Goal: Transaction & Acquisition: Purchase product/service

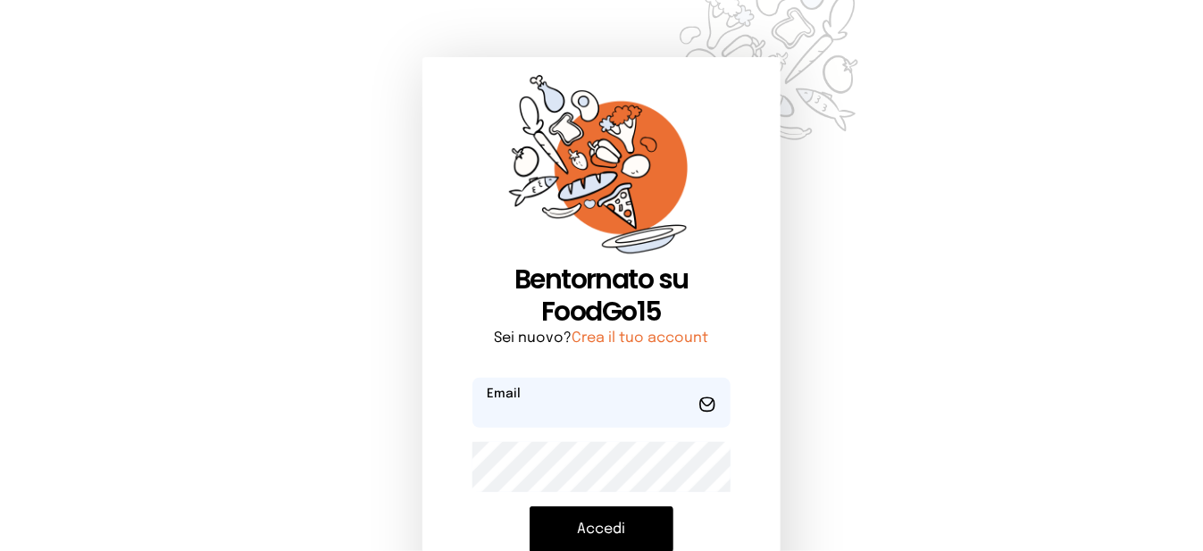
type input "**********"
click at [603, 523] on button "Accedi" at bounding box center [601, 529] width 144 height 46
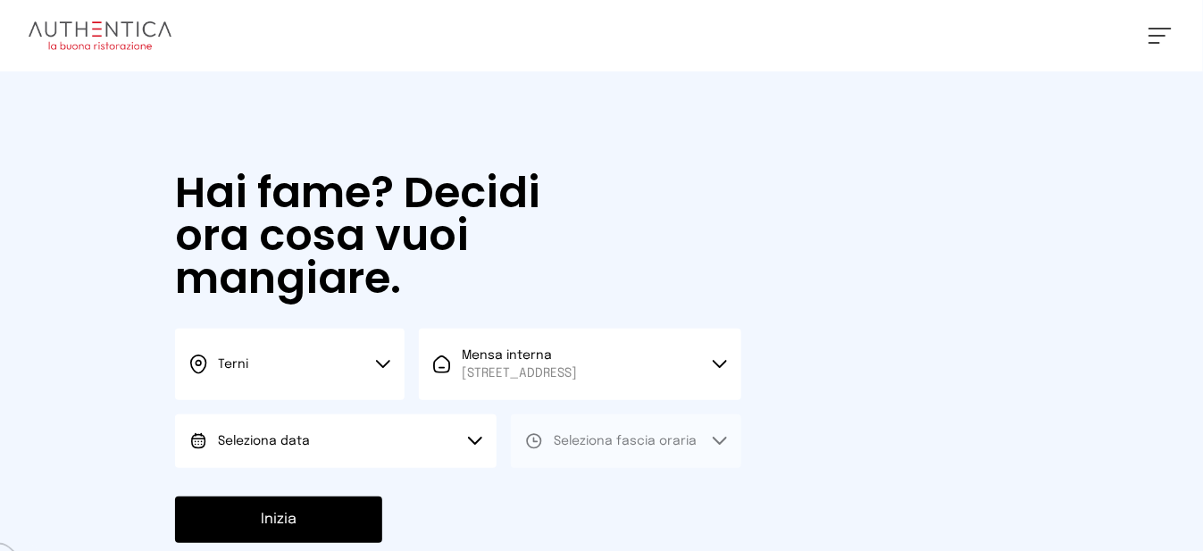
click at [394, 458] on button "Seleziona data" at bounding box center [335, 441] width 321 height 54
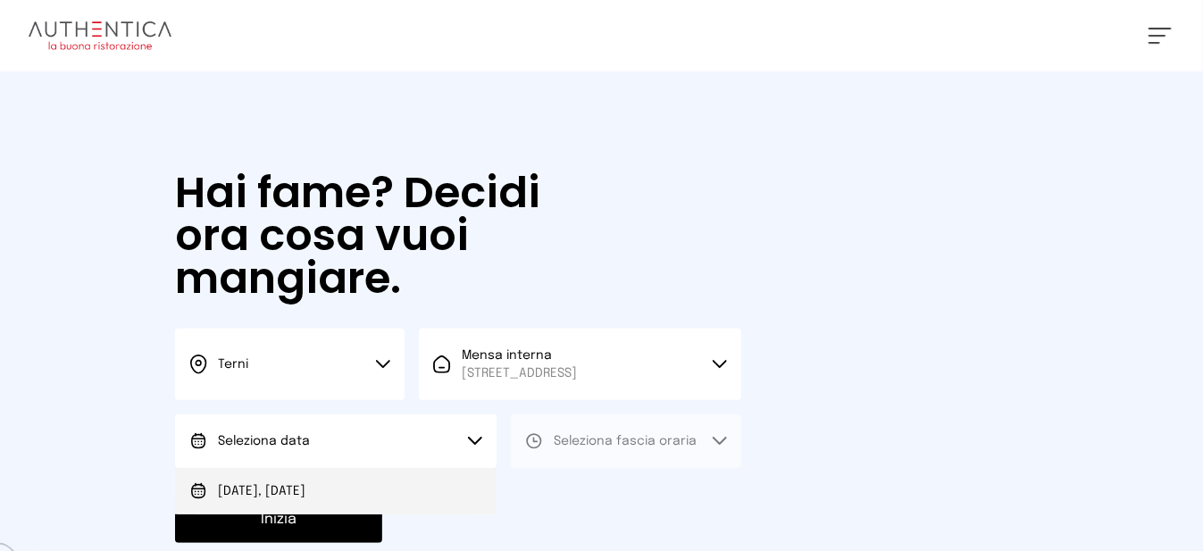
click at [404, 497] on li "Oggi, [DATE]" at bounding box center [335, 491] width 321 height 46
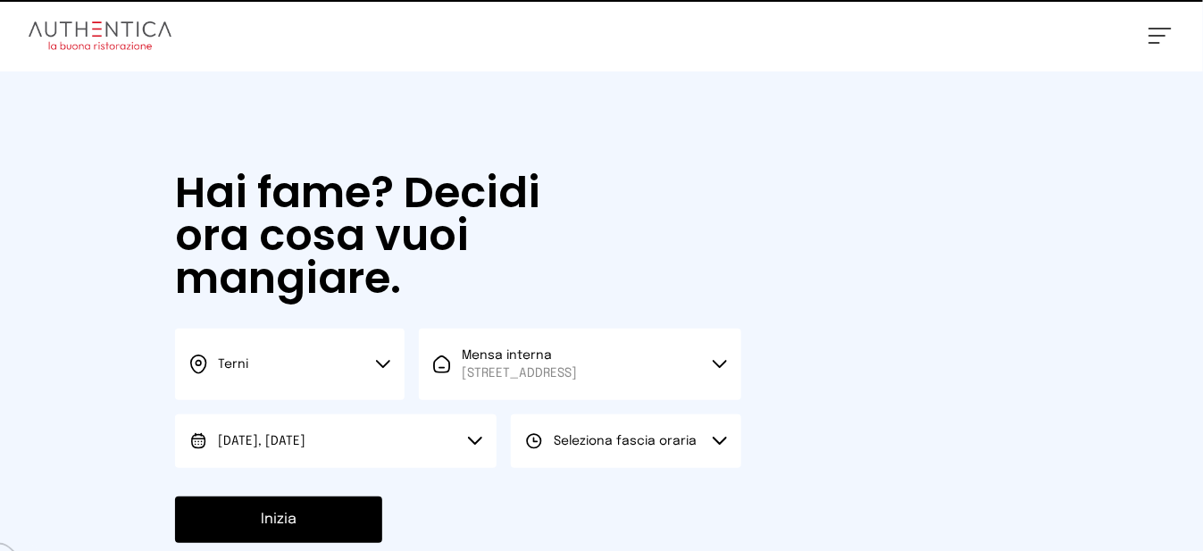
click at [554, 468] on button "Seleziona fascia oraria" at bounding box center [625, 441] width 229 height 54
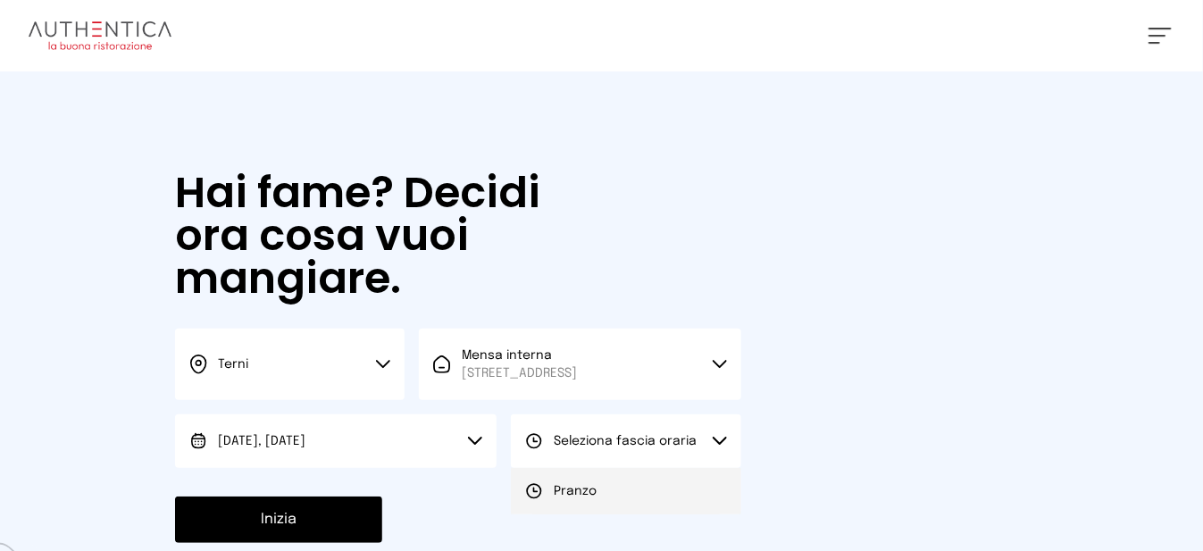
click at [558, 500] on span "Pranzo" at bounding box center [575, 491] width 43 height 18
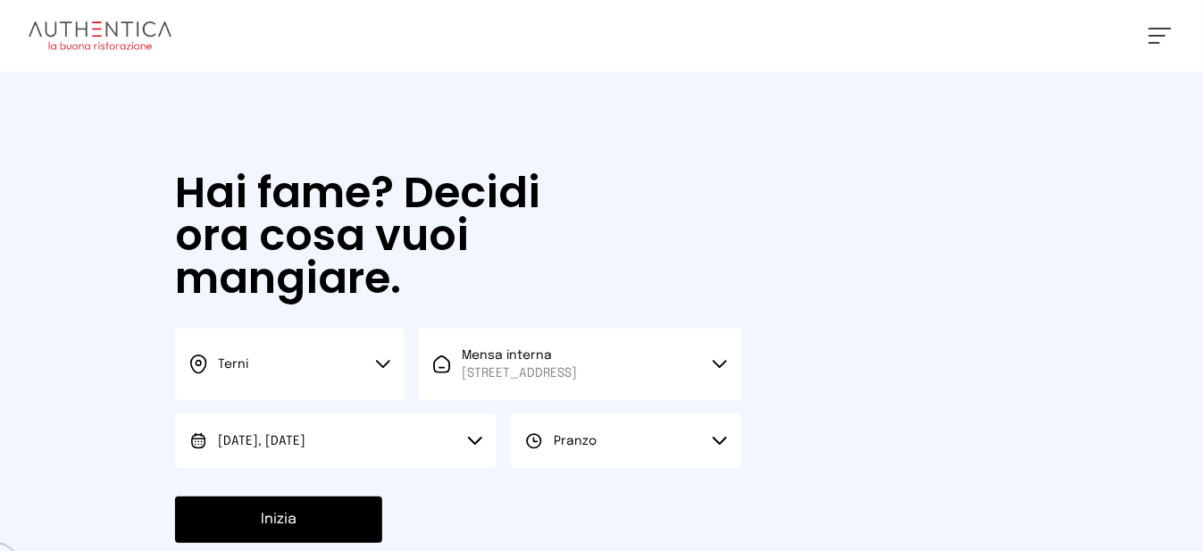
click at [298, 538] on button "Inizia" at bounding box center [278, 519] width 207 height 46
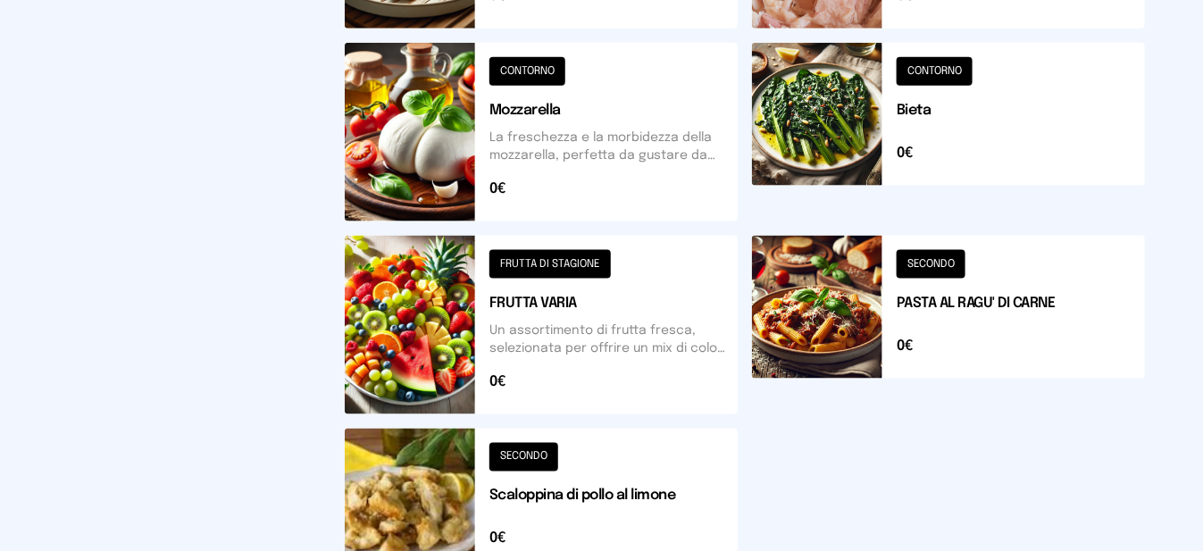
scroll to position [804, 0]
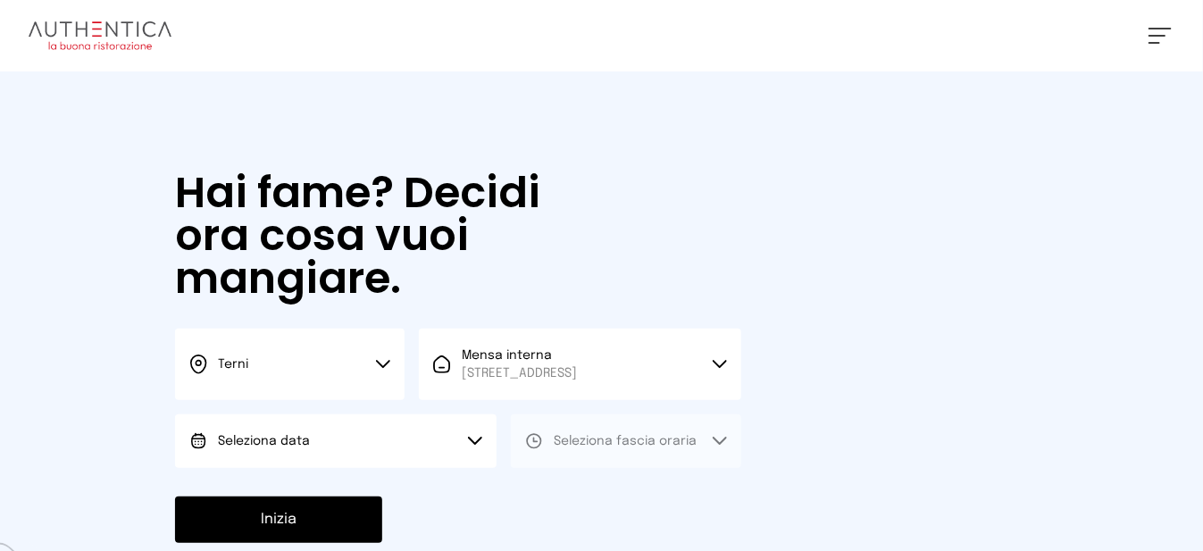
click at [420, 455] on button "Seleziona data" at bounding box center [335, 441] width 321 height 54
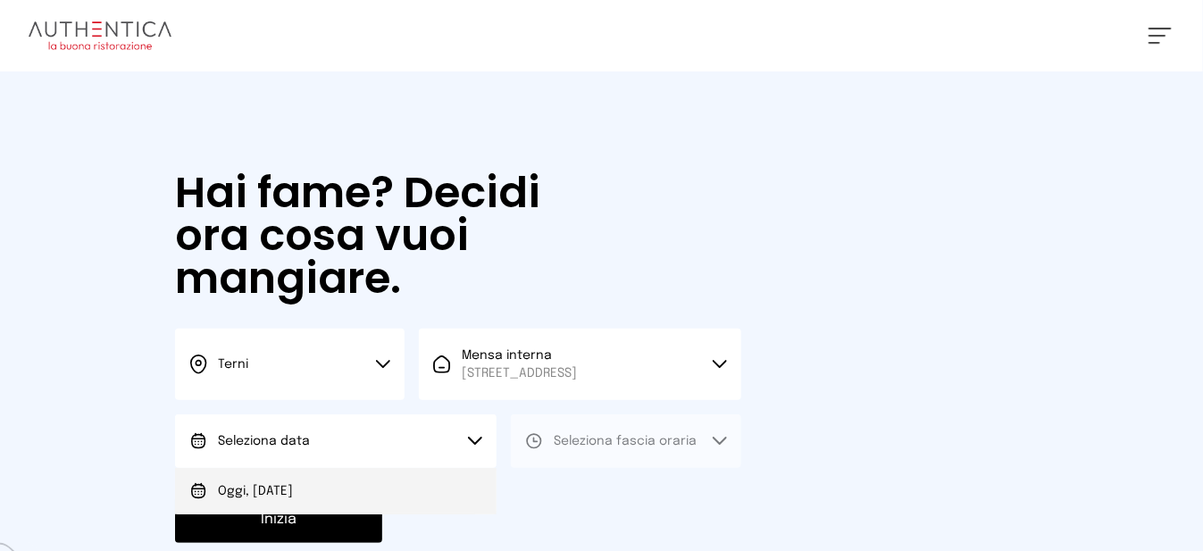
click at [397, 513] on li "Oggi, [DATE]" at bounding box center [335, 491] width 321 height 46
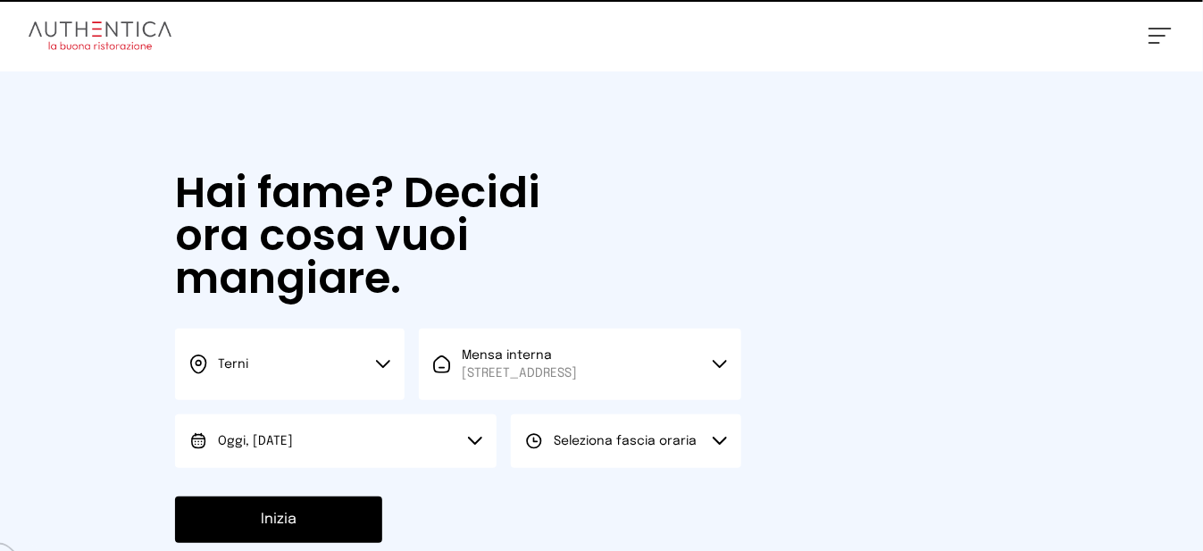
click at [556, 447] on span "Seleziona fascia oraria" at bounding box center [625, 441] width 143 height 13
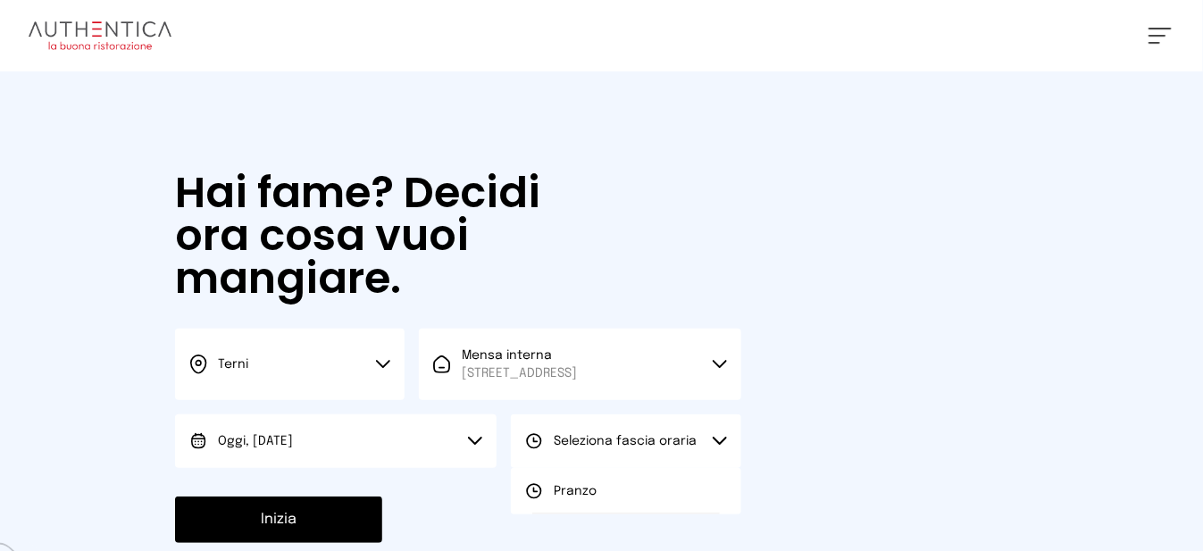
click at [550, 500] on div "Pranzo" at bounding box center [560, 491] width 71 height 18
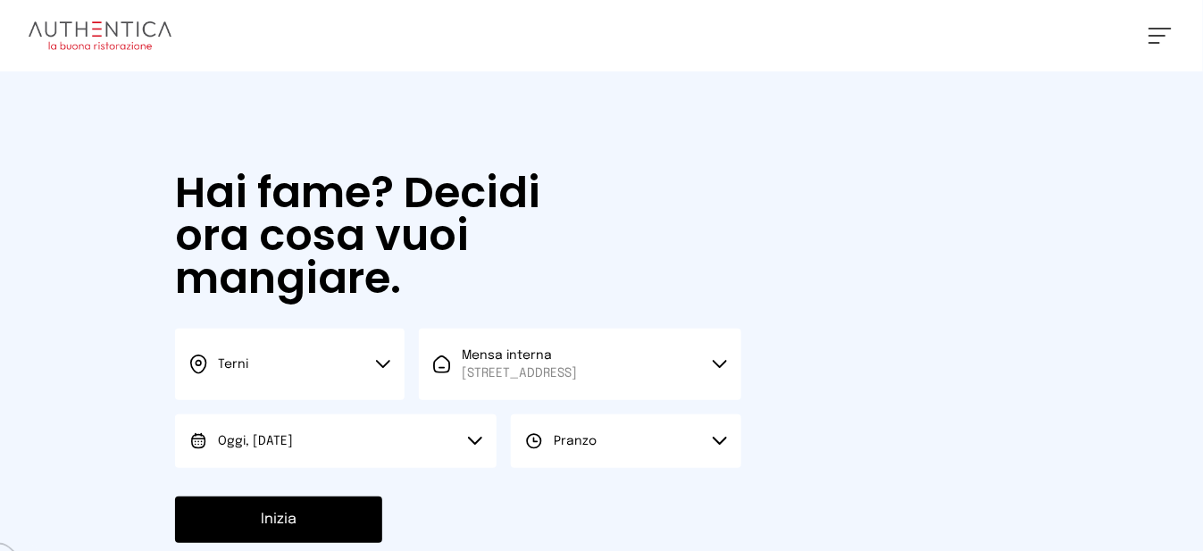
click at [346, 535] on button "Inizia" at bounding box center [278, 519] width 207 height 46
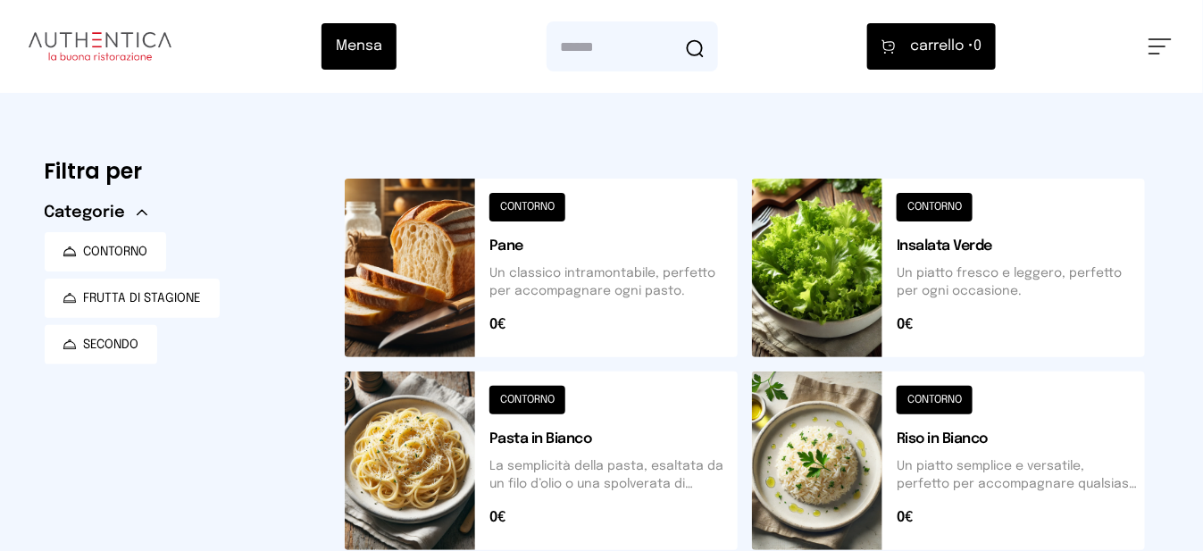
click at [826, 470] on button at bounding box center [948, 460] width 393 height 179
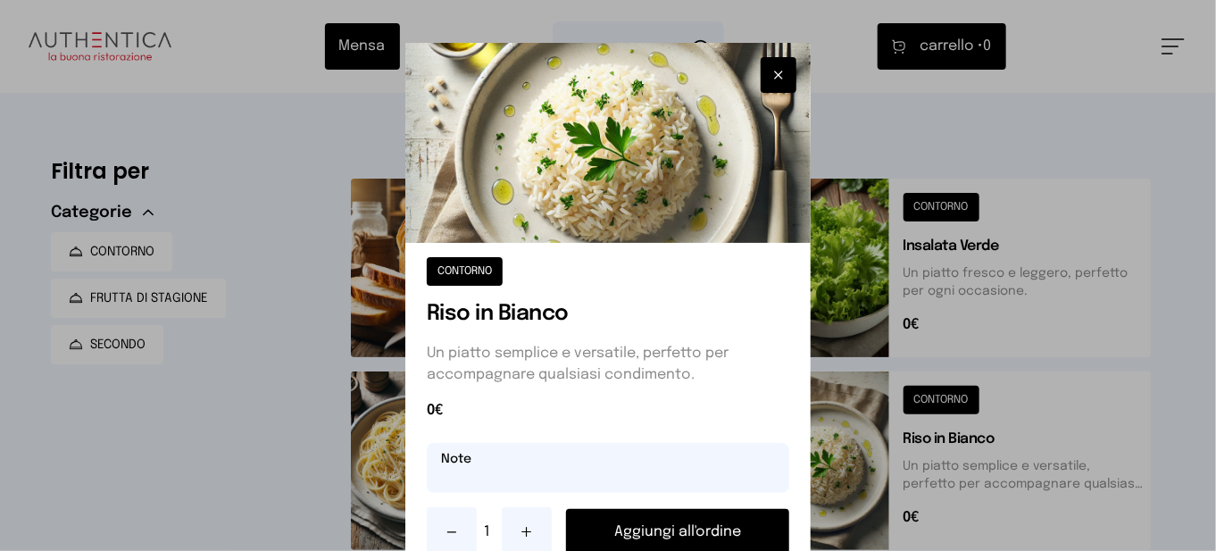
click at [662, 472] on input "text" at bounding box center [608, 468] width 363 height 50
type input "**********"
click at [671, 525] on button "Aggiungi all'ordine" at bounding box center [677, 532] width 223 height 46
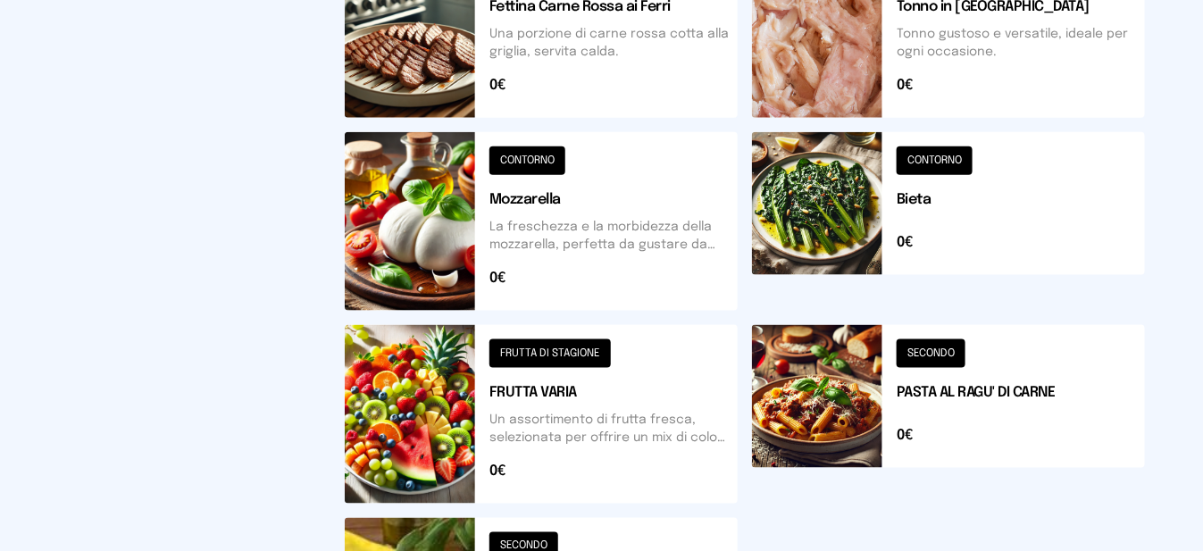
scroll to position [536, 0]
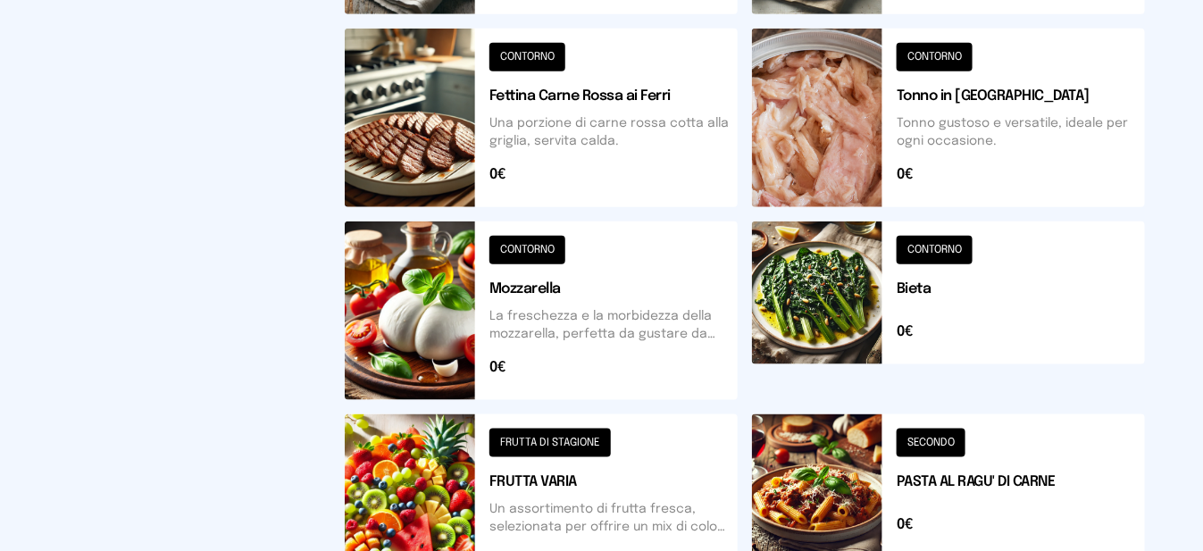
click at [834, 153] on button at bounding box center [948, 118] width 393 height 179
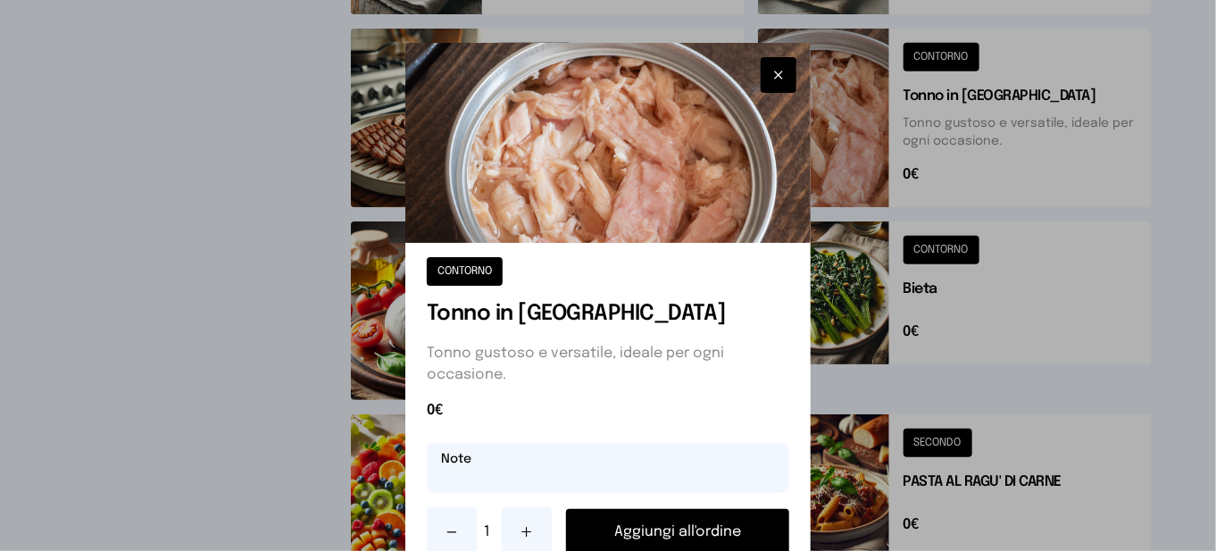
click at [555, 460] on input "text" at bounding box center [608, 468] width 363 height 50
drag, startPoint x: 459, startPoint y: 475, endPoint x: 422, endPoint y: 478, distance: 36.7
click at [427, 478] on input "**********" at bounding box center [608, 468] width 363 height 50
type input "**********"
click at [737, 538] on button "Aggiungi all'ordine" at bounding box center [677, 532] width 223 height 46
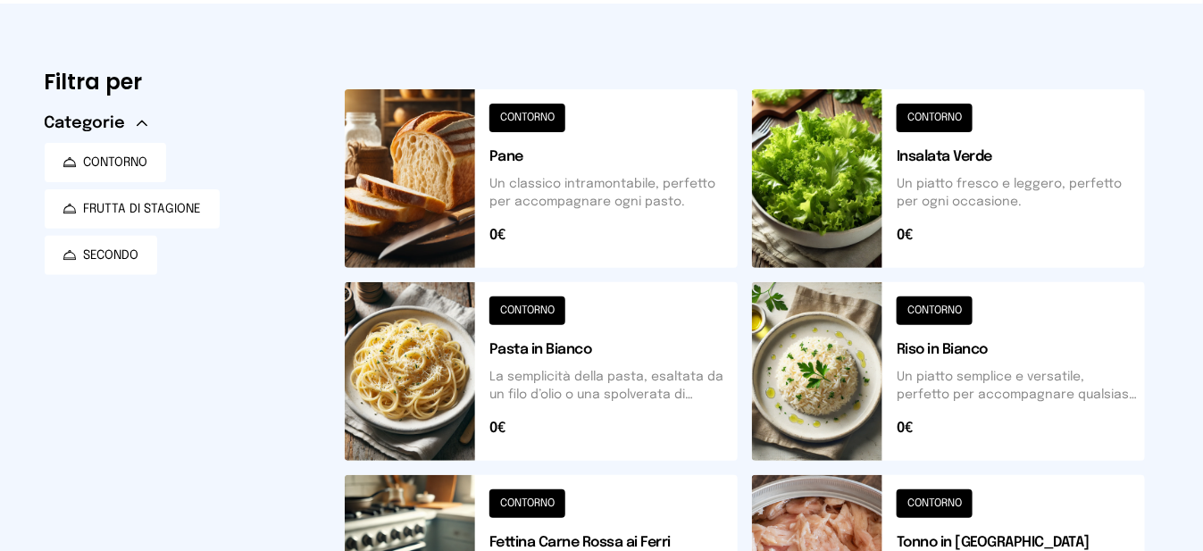
scroll to position [625, 0]
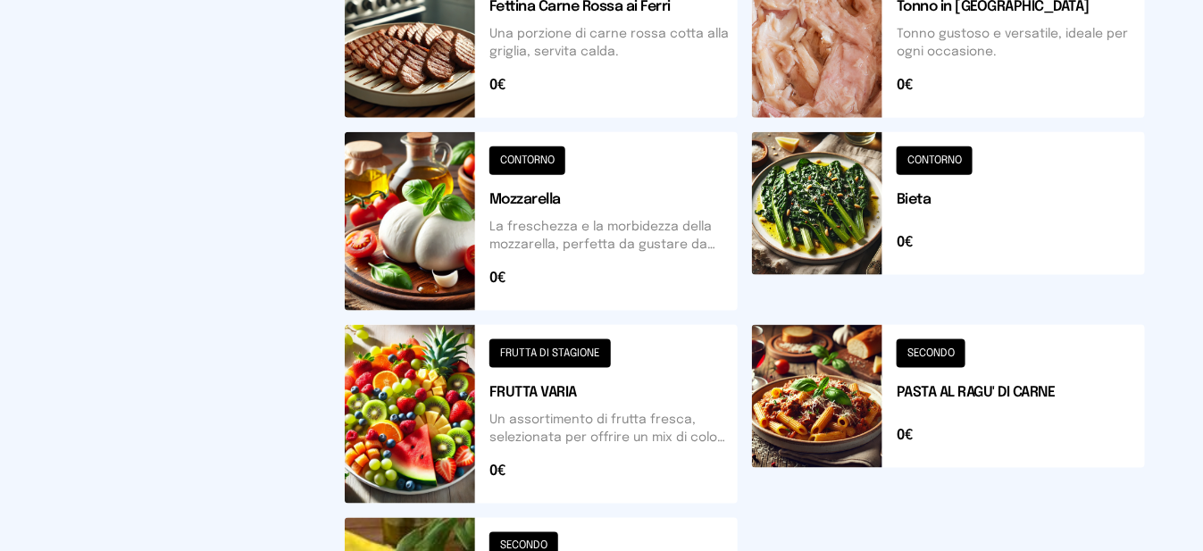
click at [442, 429] on button at bounding box center [541, 414] width 393 height 179
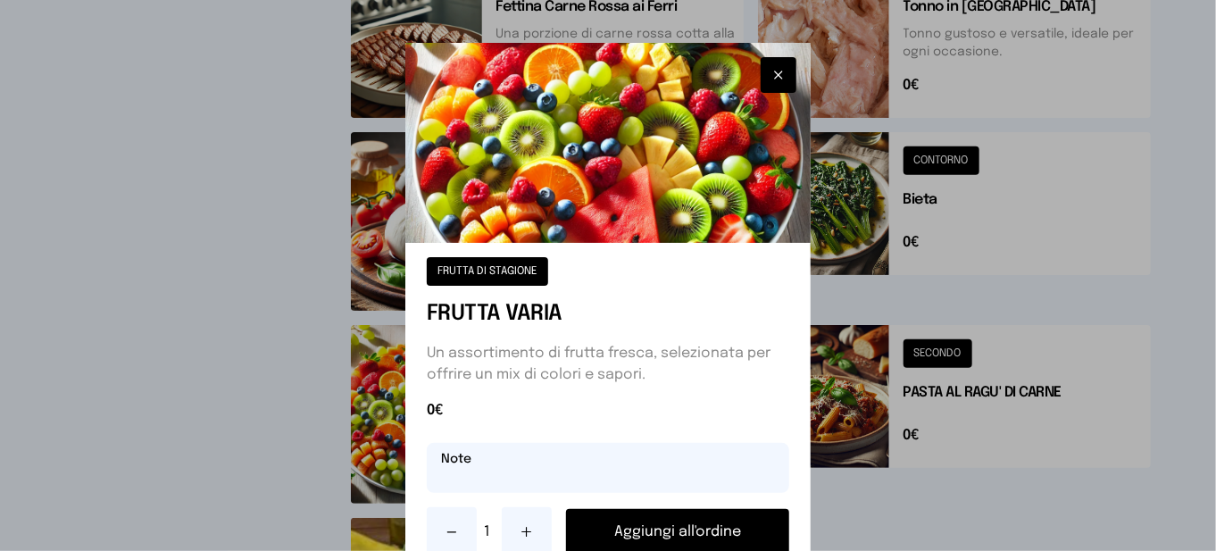
click at [453, 480] on input "text" at bounding box center [608, 468] width 363 height 50
type input "**********"
click at [610, 528] on button "Aggiungi all'ordine" at bounding box center [677, 532] width 223 height 46
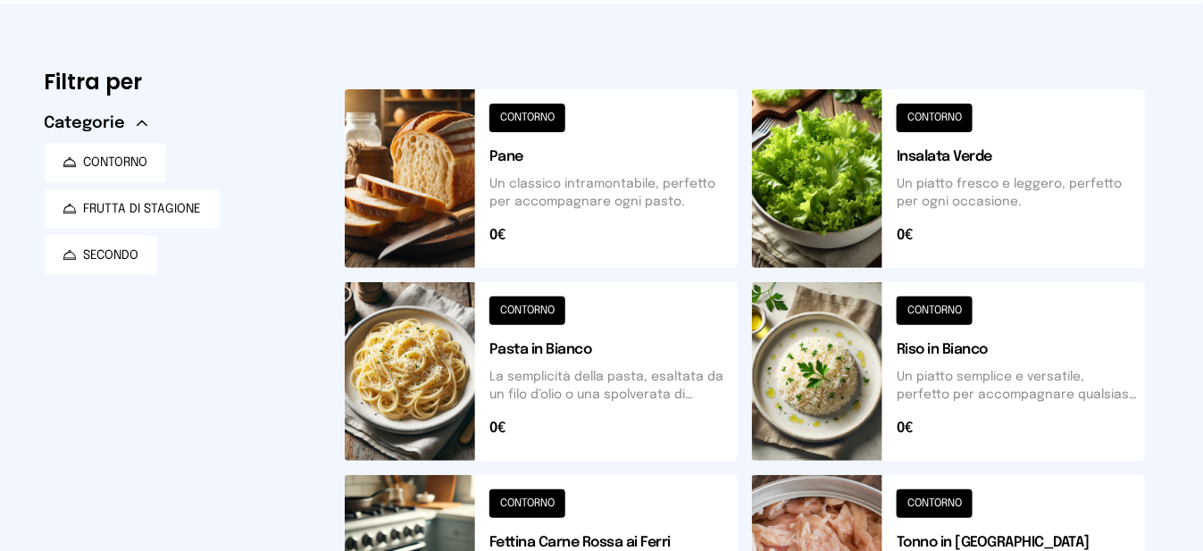
scroll to position [0, 0]
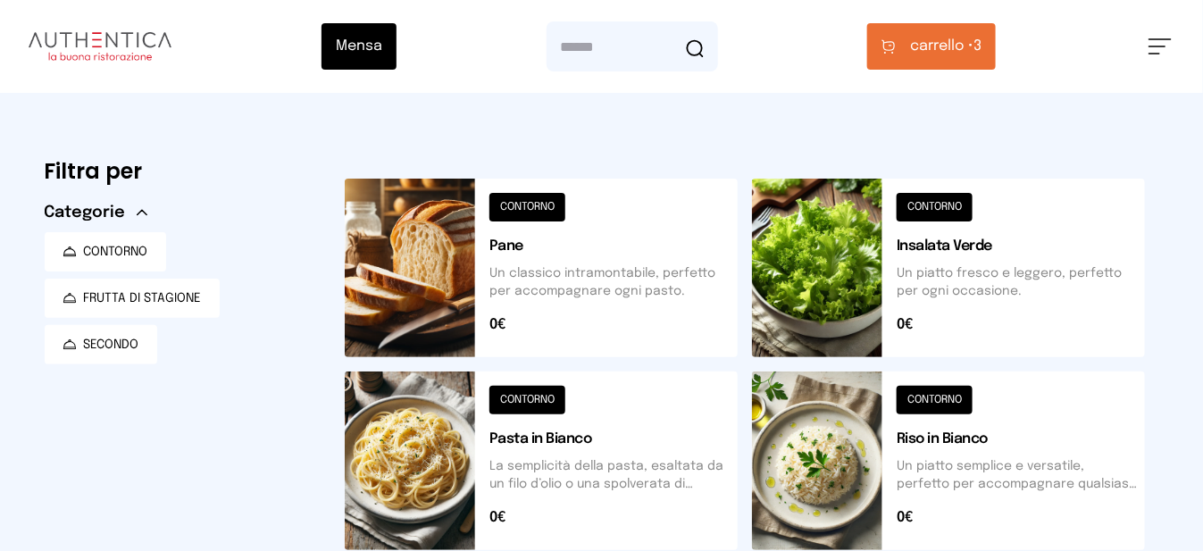
click at [967, 62] on button "carrello • 3" at bounding box center [931, 46] width 129 height 46
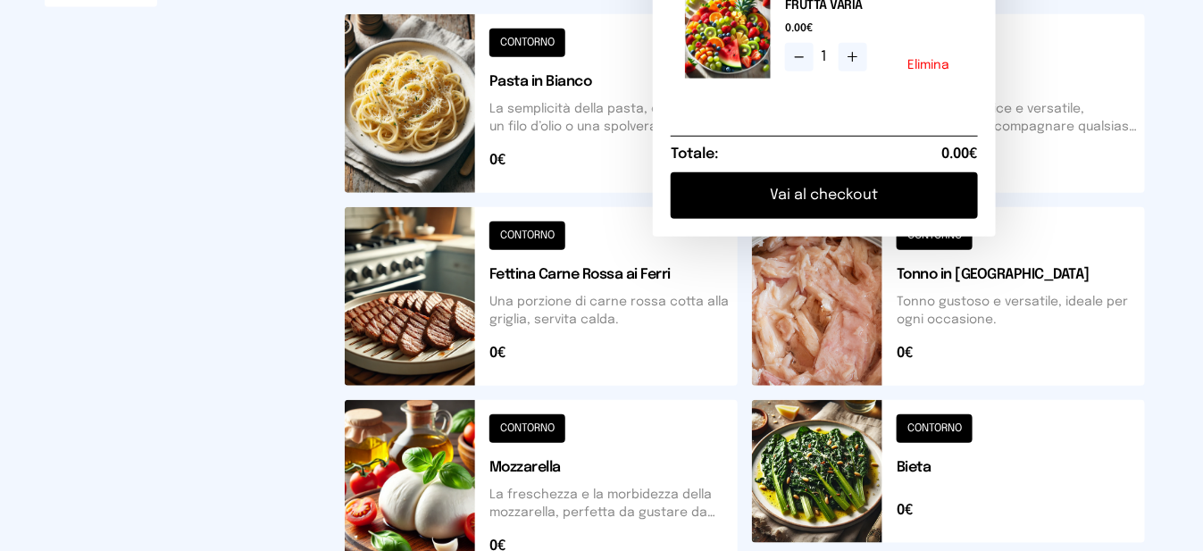
scroll to position [446, 0]
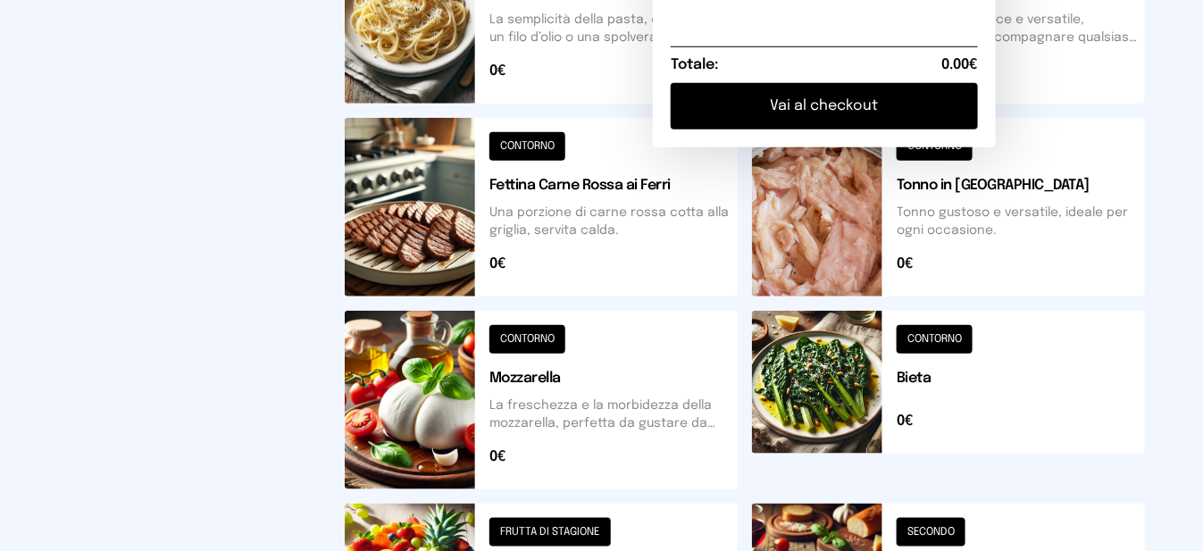
click at [913, 129] on button "Vai al checkout" at bounding box center [824, 106] width 307 height 46
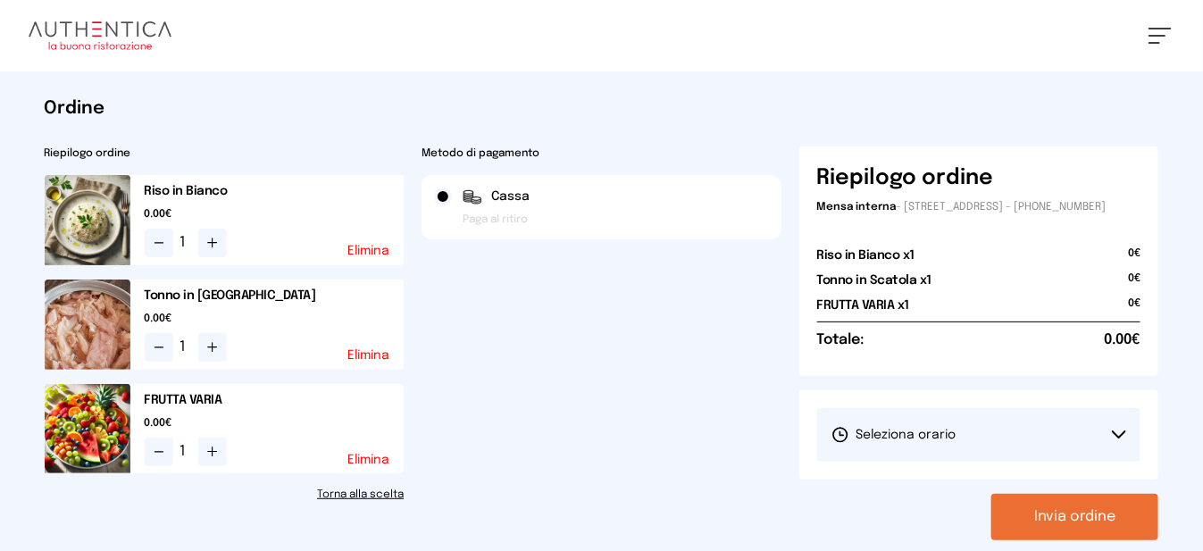
click at [912, 443] on span "Seleziona orario" at bounding box center [893, 435] width 125 height 18
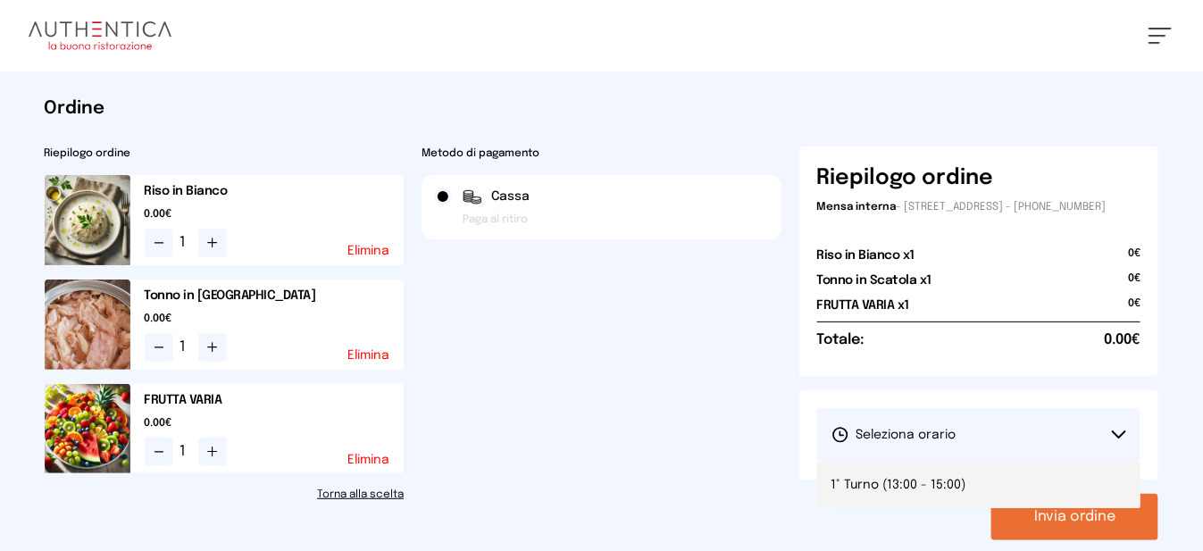
click at [912, 486] on li "1° Turno (13:00 - 15:00)" at bounding box center [979, 485] width 324 height 46
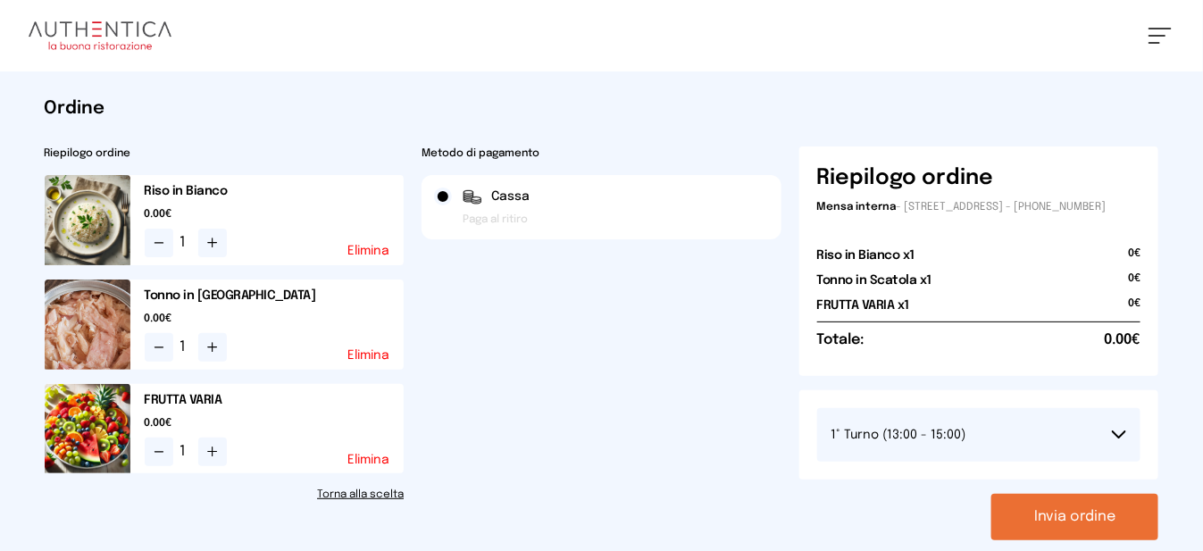
click at [1036, 538] on button "Invia ordine" at bounding box center [1074, 517] width 167 height 46
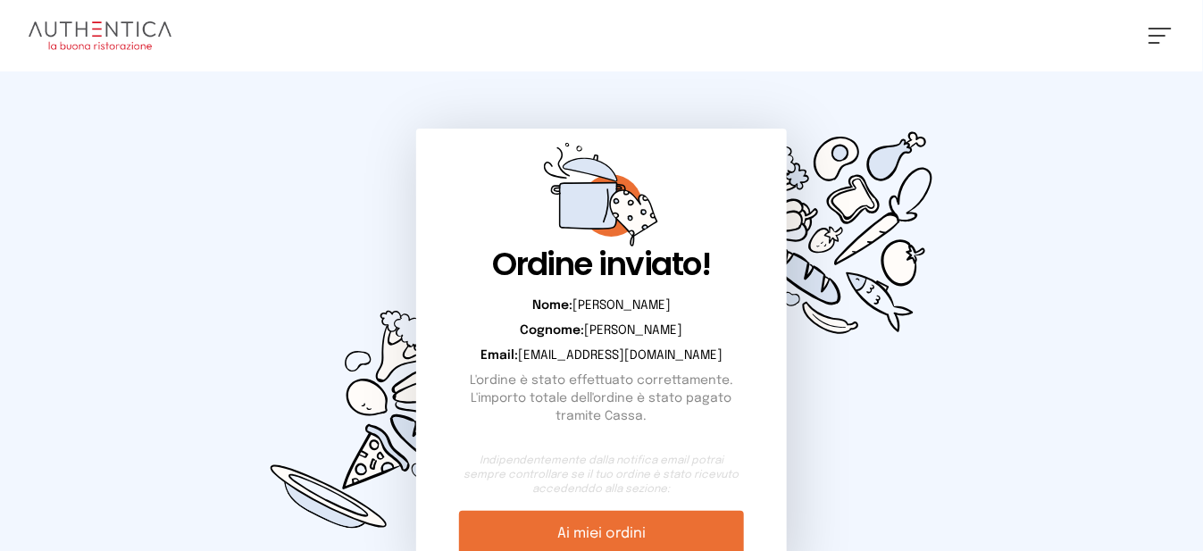
click at [1149, 39] on button at bounding box center [1159, 36] width 23 height 16
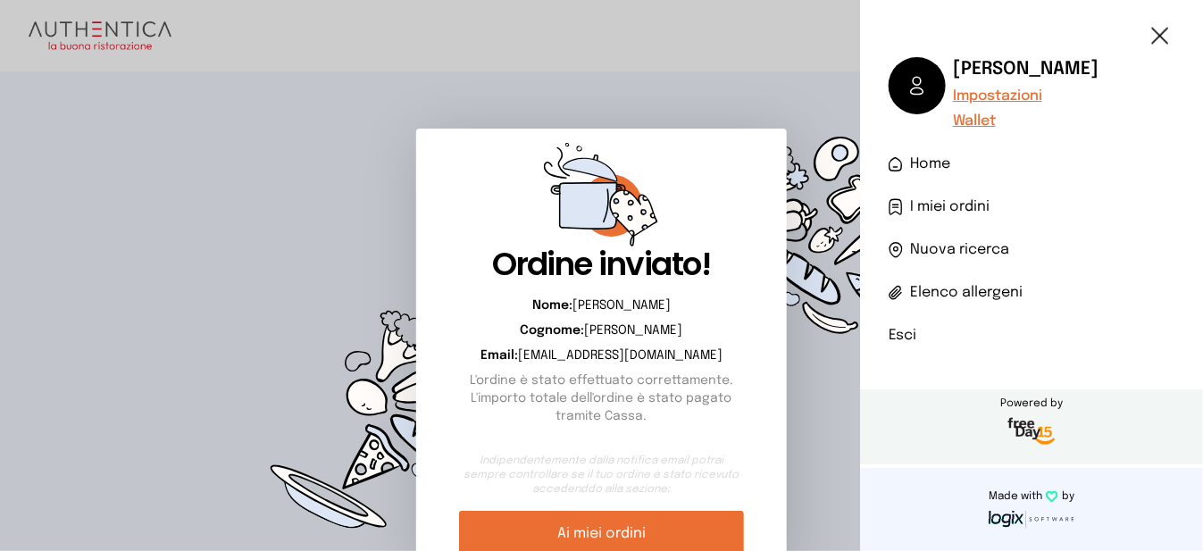
click at [897, 341] on li "Esci" at bounding box center [1031, 335] width 286 height 21
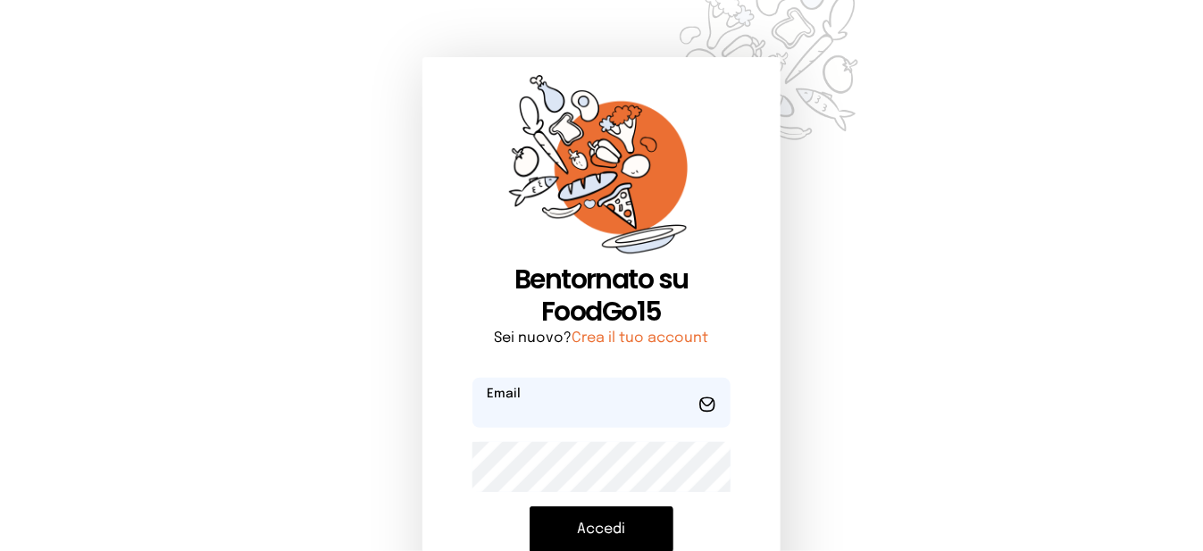
type input "**********"
